Goal: Information Seeking & Learning: Understand process/instructions

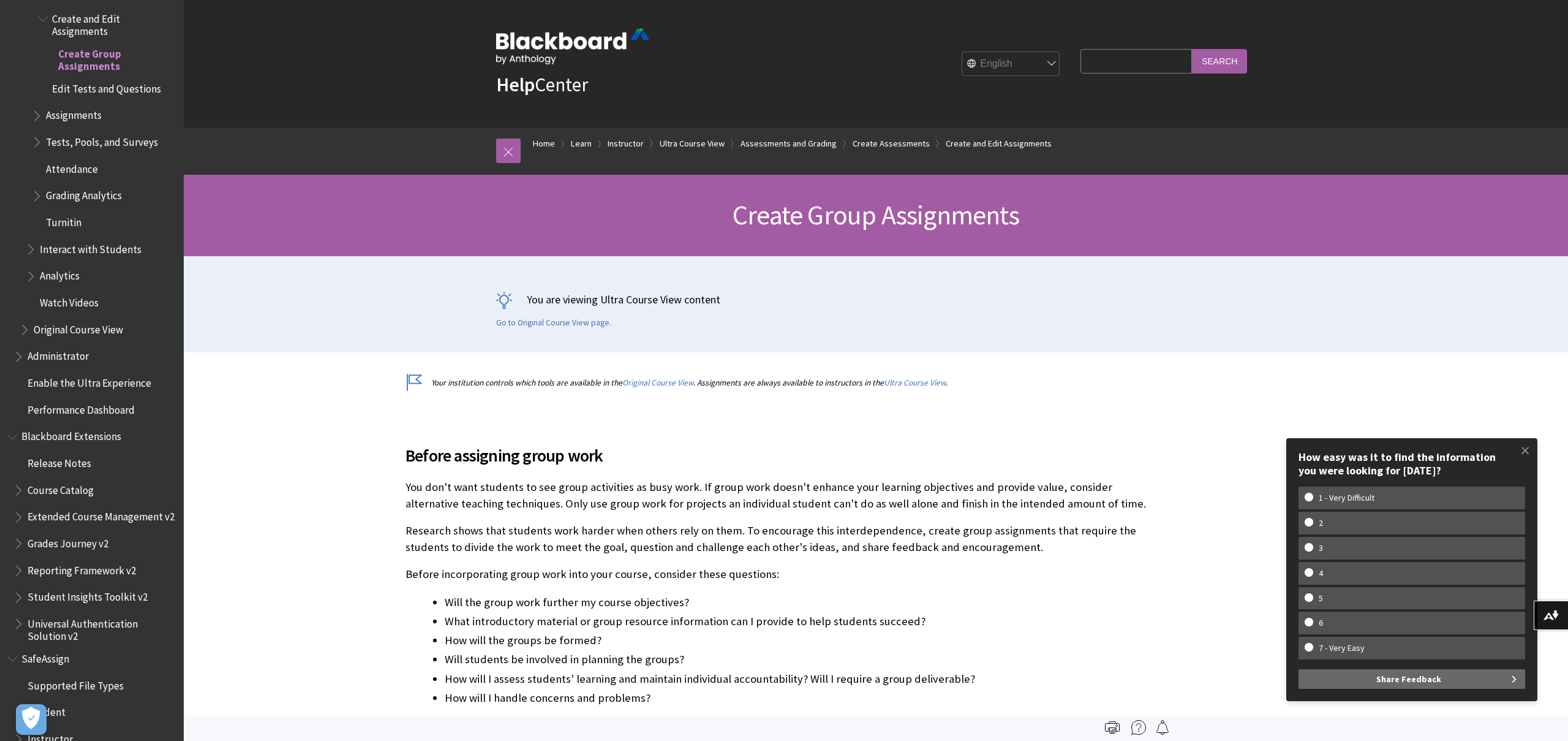
click at [1012, 66] on select "English عربية Català Cymraeg Deutsch Español Suomi Français עברית Italiano 日本語 …" at bounding box center [1012, 64] width 98 height 24
select select "/ar-sa/Learn/Instructor/Ultra/Assignments/Create_and_Edit_Assignments/Group_Ass…"
click at [971, 52] on select "English عربية Català Cymraeg Deutsch Español Suomi Français עברית Italiano 日本語 …" at bounding box center [1012, 64] width 98 height 24
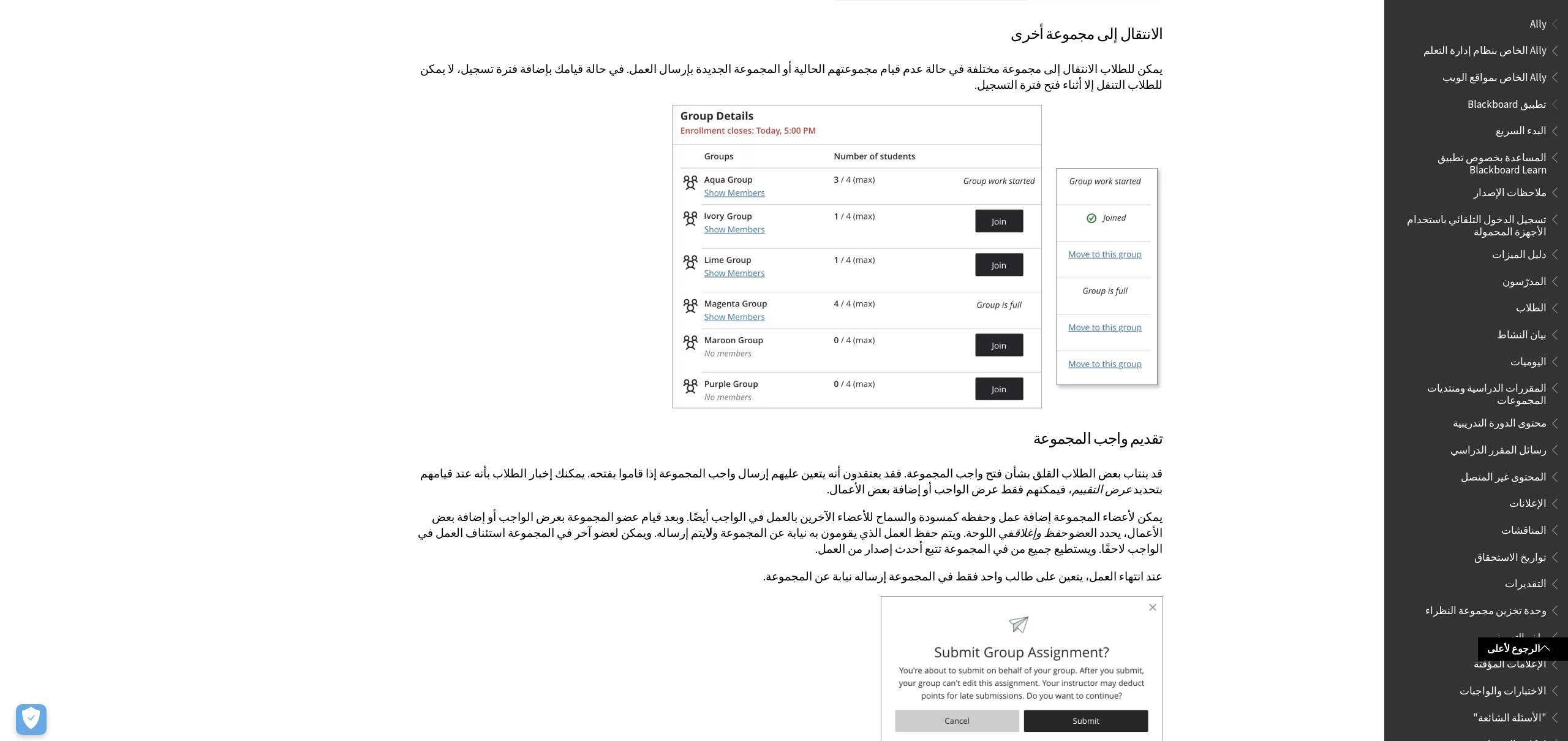
scroll to position [9975, 0]
